Goal: Task Accomplishment & Management: Use online tool/utility

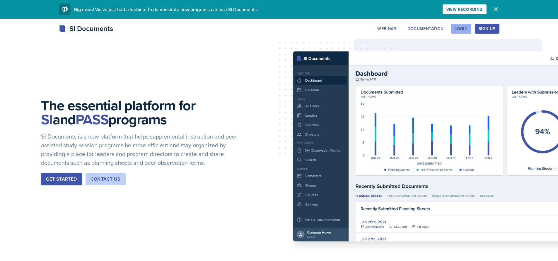
click at [453, 26] on button "Login" at bounding box center [461, 29] width 20 height 10
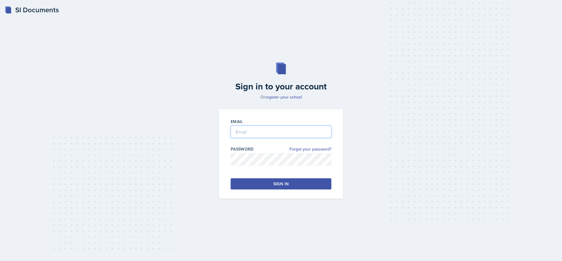
click at [283, 134] on input "email" at bounding box center [281, 132] width 101 height 12
type input "[EMAIL_ADDRESS][PERSON_NAME][DOMAIN_NAME]"
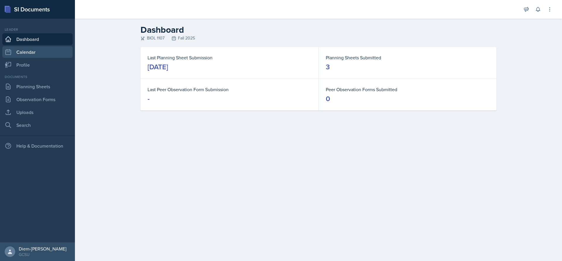
click at [32, 58] on link "Calendar" at bounding box center [37, 52] width 70 height 12
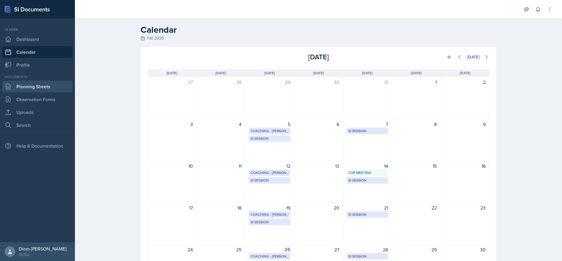
click at [30, 89] on link "Planning Sheets" at bounding box center [37, 87] width 70 height 12
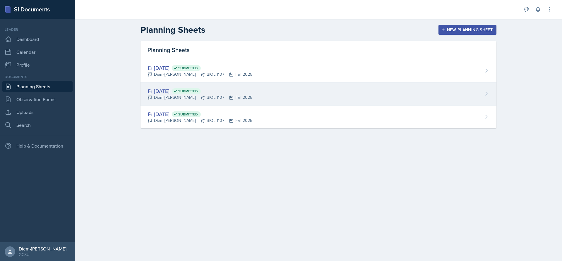
click at [200, 100] on icon at bounding box center [202, 97] width 5 height 5
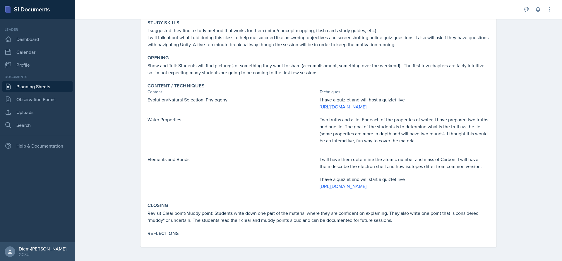
scroll to position [99, 0]
drag, startPoint x: 145, startPoint y: 112, endPoint x: 187, endPoint y: 114, distance: 42.2
click at [187, 114] on div "Content / Techniques Content Techniques Evolution/Natural Selection, Phylogeny …" at bounding box center [318, 139] width 347 height 117
click at [206, 107] on div "Evolution/Natural Selection, Phylogeny I have a quizlet and will host a quizlet…" at bounding box center [319, 146] width 342 height 100
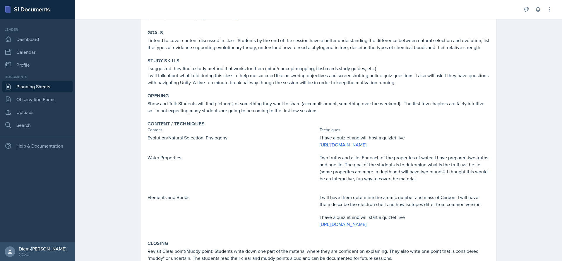
scroll to position [0, 0]
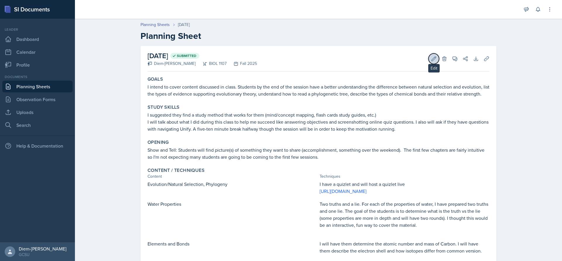
click at [431, 60] on icon at bounding box center [434, 59] width 6 height 6
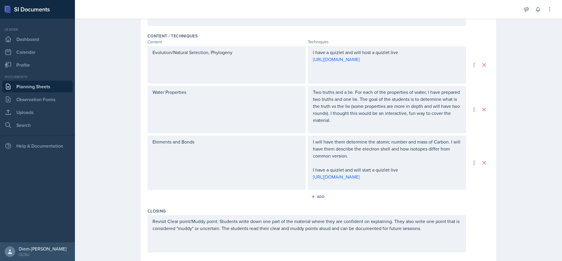
scroll to position [263, 0]
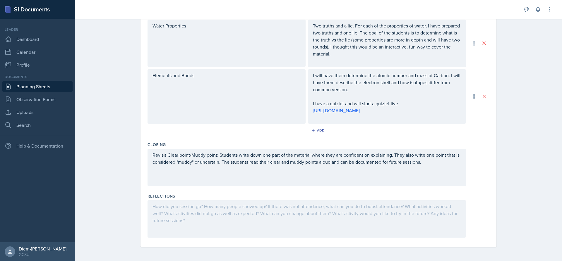
click at [263, 227] on div at bounding box center [307, 219] width 319 height 37
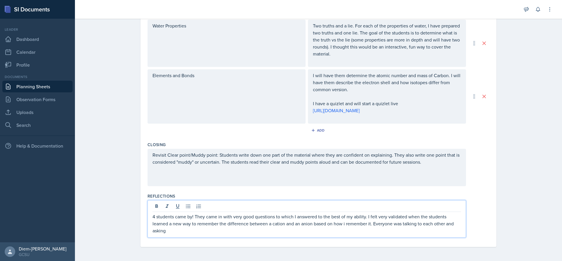
click at [344, 223] on p "4 students came by! They came in with very good questions to which I answered t…" at bounding box center [307, 223] width 309 height 21
click at [355, 230] on p "4 students came by! They came in with very good questions to which I answered t…" at bounding box center [307, 223] width 309 height 21
click at [446, 225] on p "4 students came by! They came in with very good questions to which I answered t…" at bounding box center [307, 223] width 309 height 21
drag, startPoint x: 272, startPoint y: 234, endPoint x: 231, endPoint y: 228, distance: 40.9
click at [231, 228] on p "4 students came by! They came in with very good questions to which I answered t…" at bounding box center [307, 223] width 309 height 21
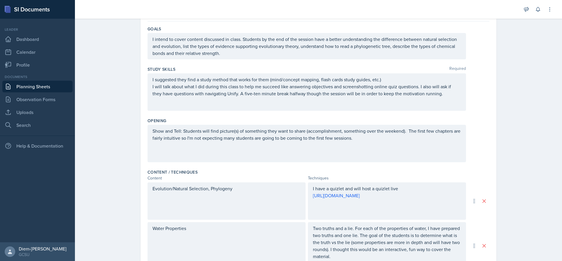
scroll to position [0, 0]
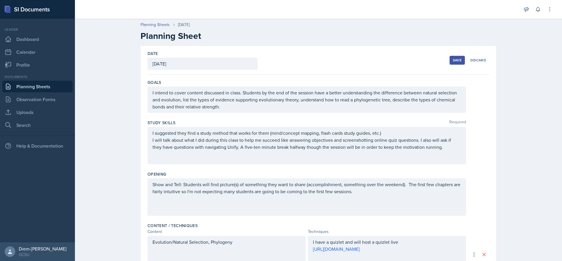
click at [450, 63] on button "Save" at bounding box center [457, 60] width 15 height 9
